Goal: Book appointment/travel/reservation

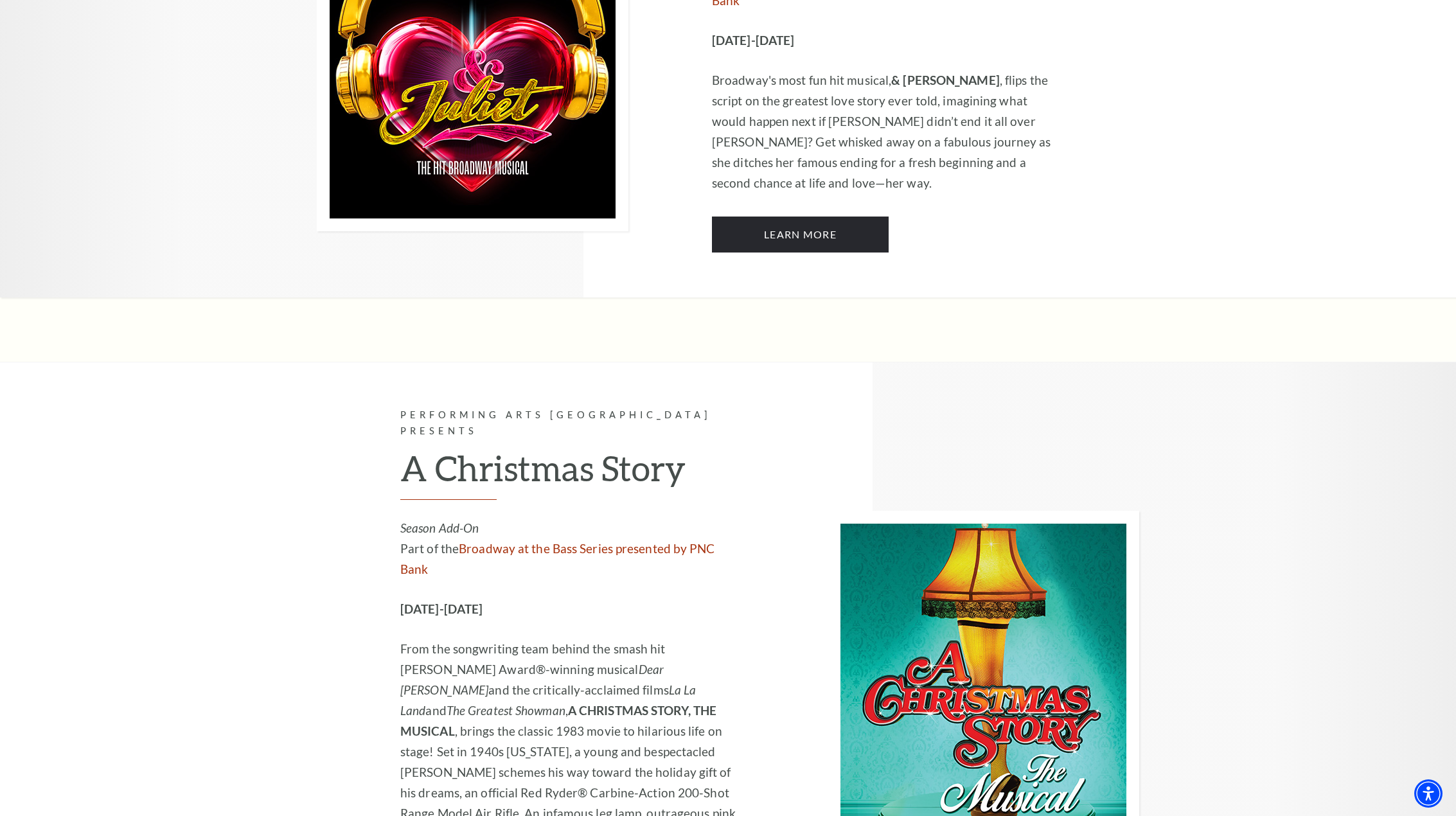
scroll to position [4009, 0]
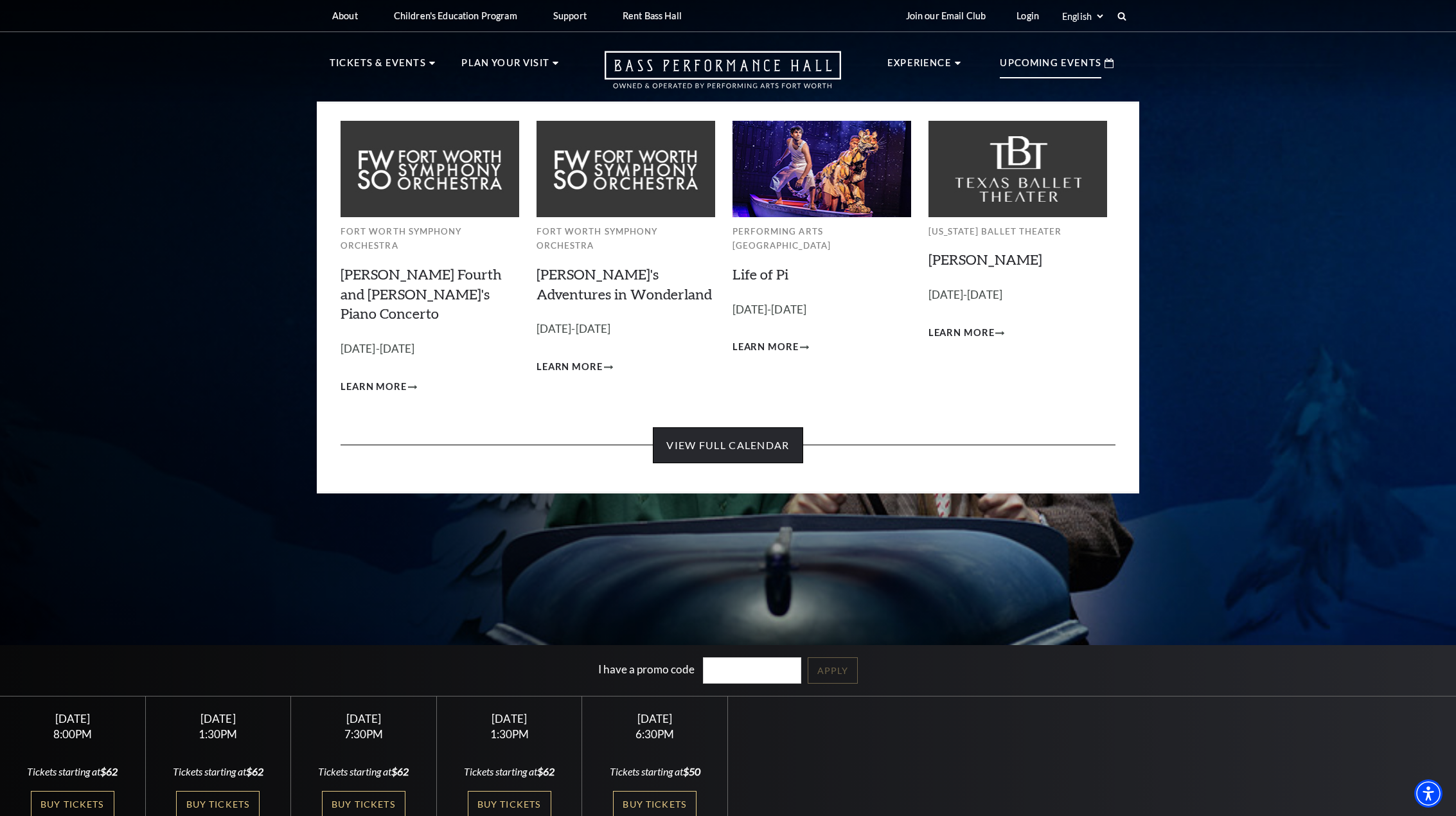
click at [732, 427] on link "View Full Calendar" at bounding box center [727, 445] width 150 height 36
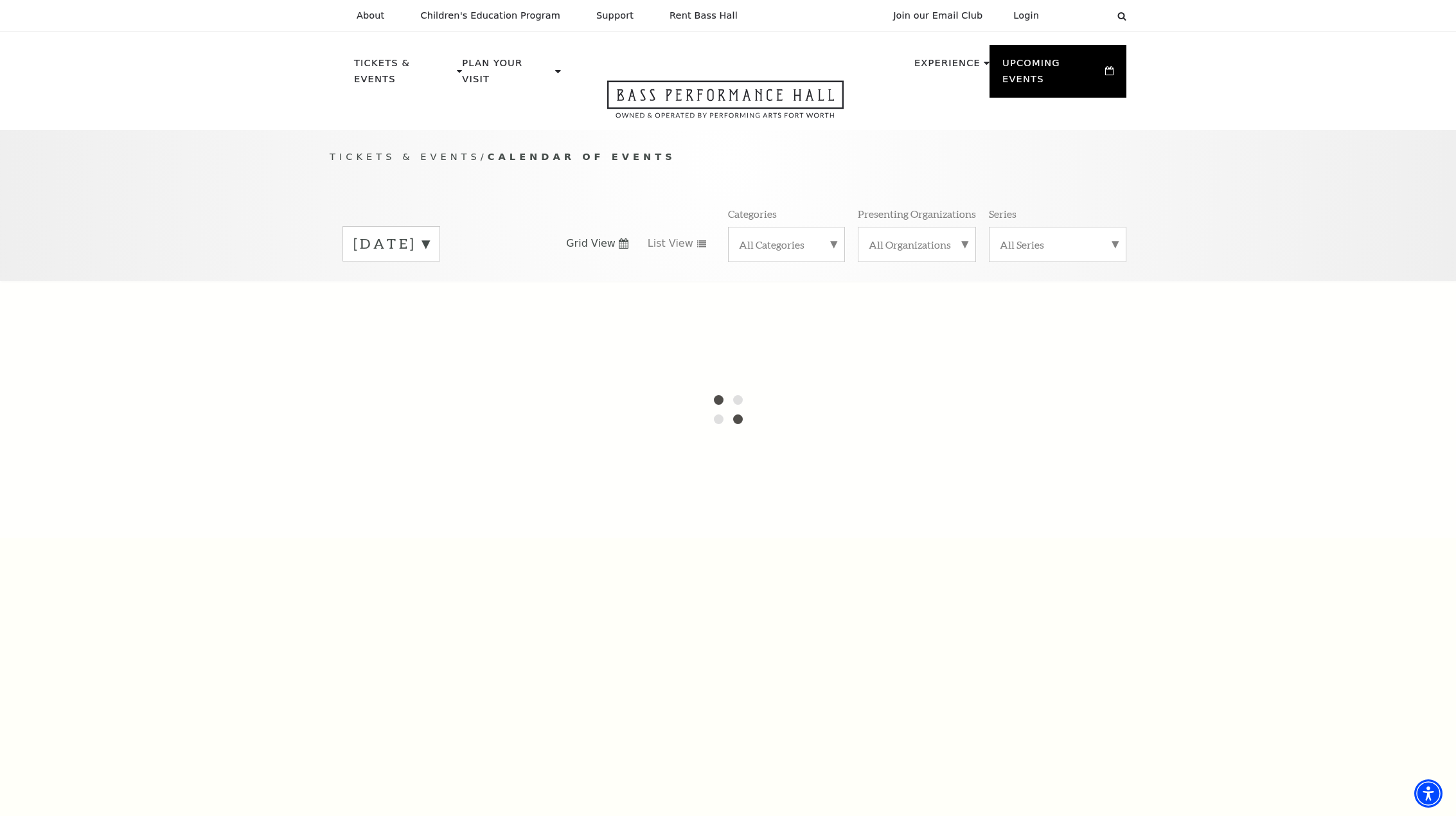
click at [429, 234] on label "September 2025" at bounding box center [391, 244] width 75 height 20
click at [434, 307] on div at bounding box center [728, 409] width 1456 height 257
click at [429, 257] on label "October 2025" at bounding box center [391, 270] width 75 height 28
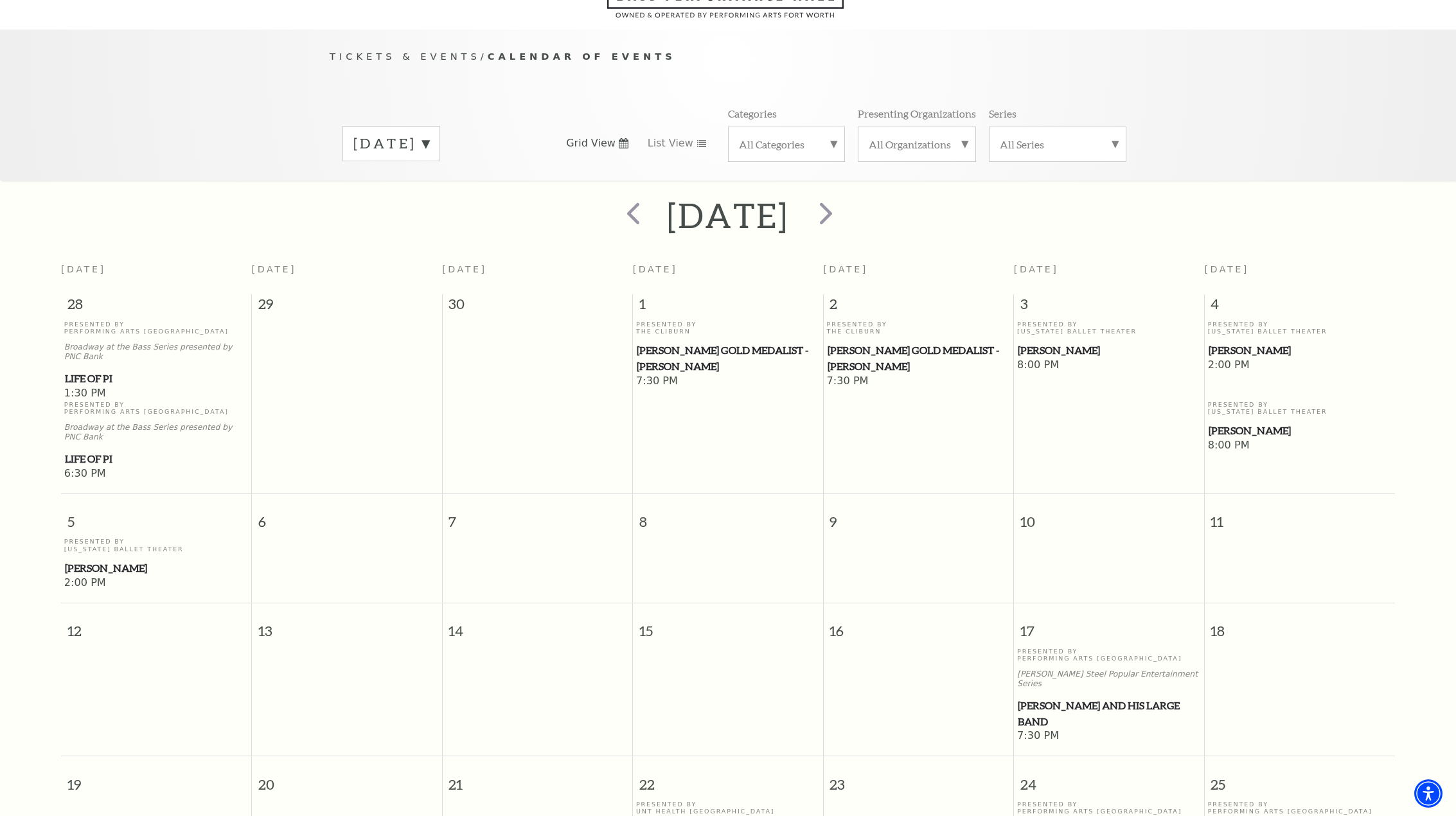
scroll to position [114, 0]
